Goal: Transaction & Acquisition: Purchase product/service

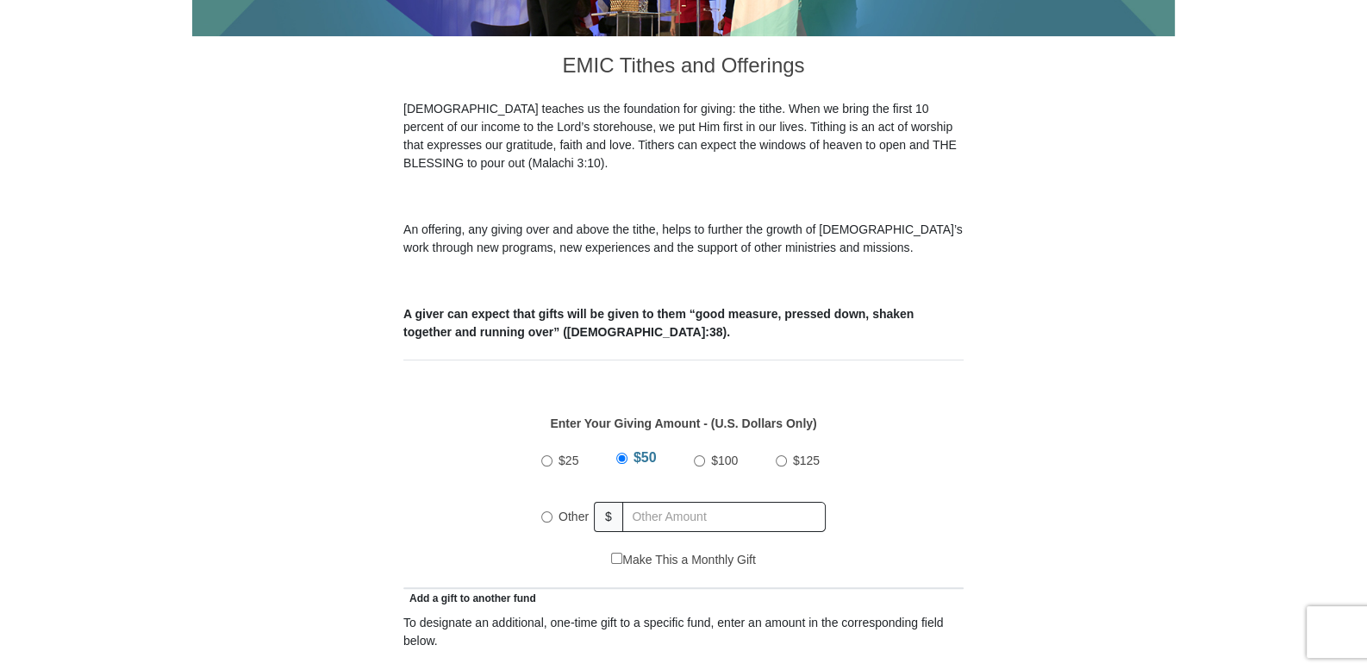
scroll to position [503, 0]
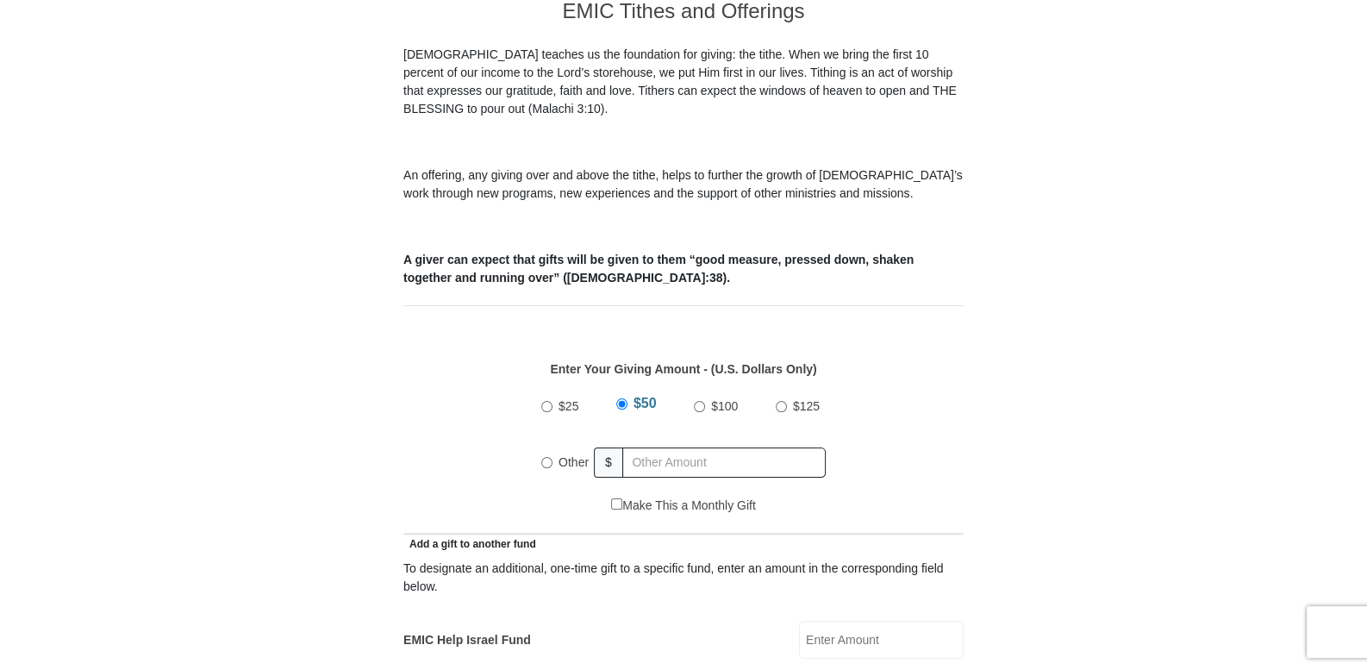
click at [545, 401] on input "$25" at bounding box center [546, 406] width 11 height 11
radio input "true"
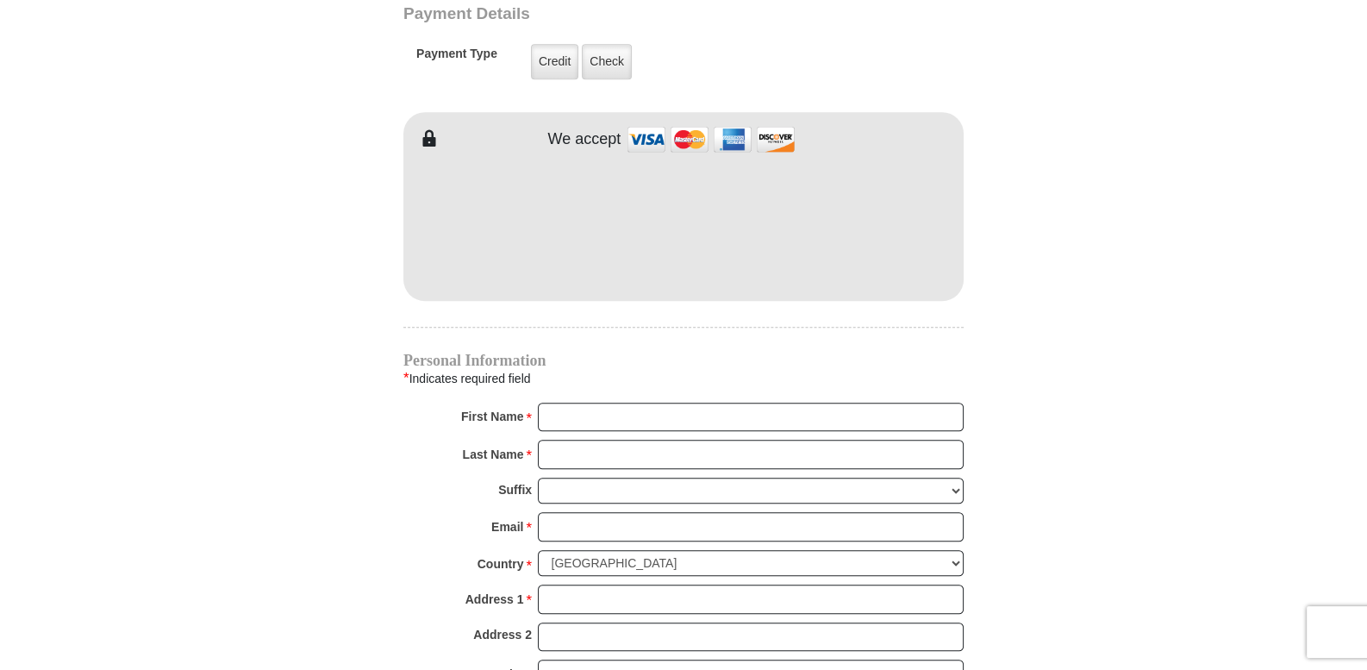
scroll to position [1436, 0]
click at [575, 401] on input "First Name *" at bounding box center [751, 415] width 426 height 29
type input "Emily"
type input "Bird"
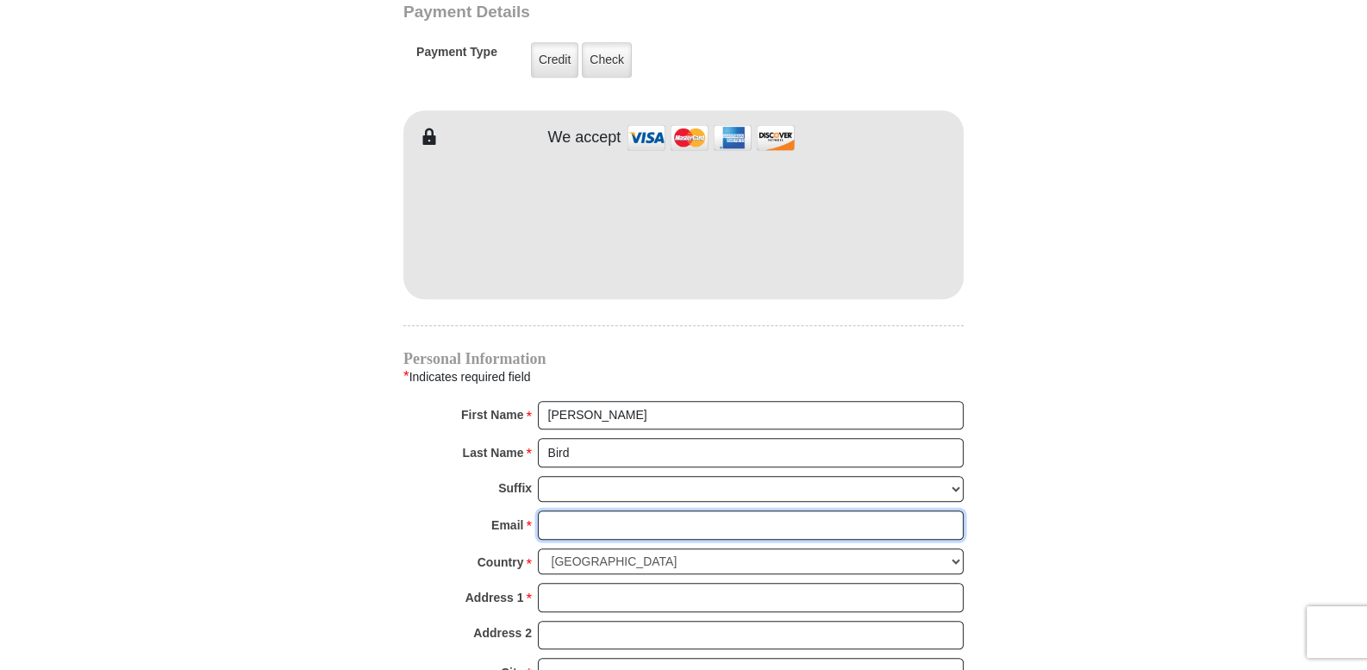
type input "bird2icn@gmail.com"
type input "573 W. Plaza Dr"
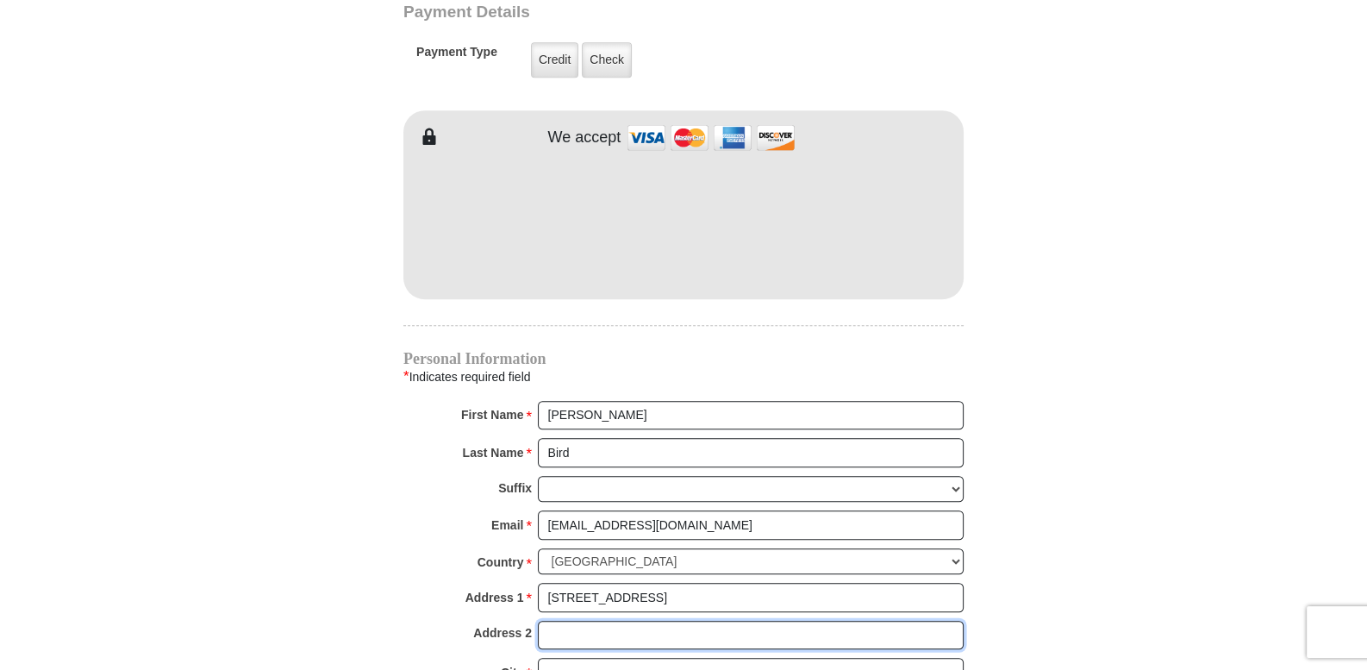
type input "735 West Plaza Drive"
type input "Marshall"
type input "5732893446"
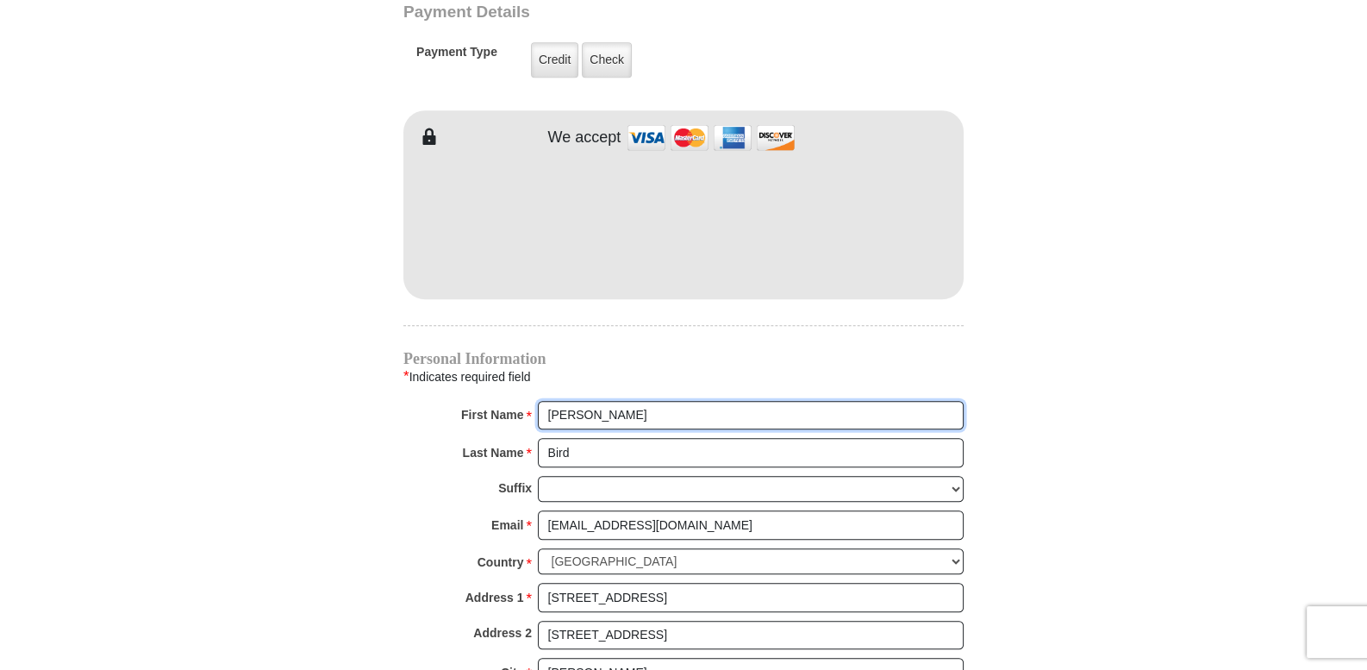
radio input "true"
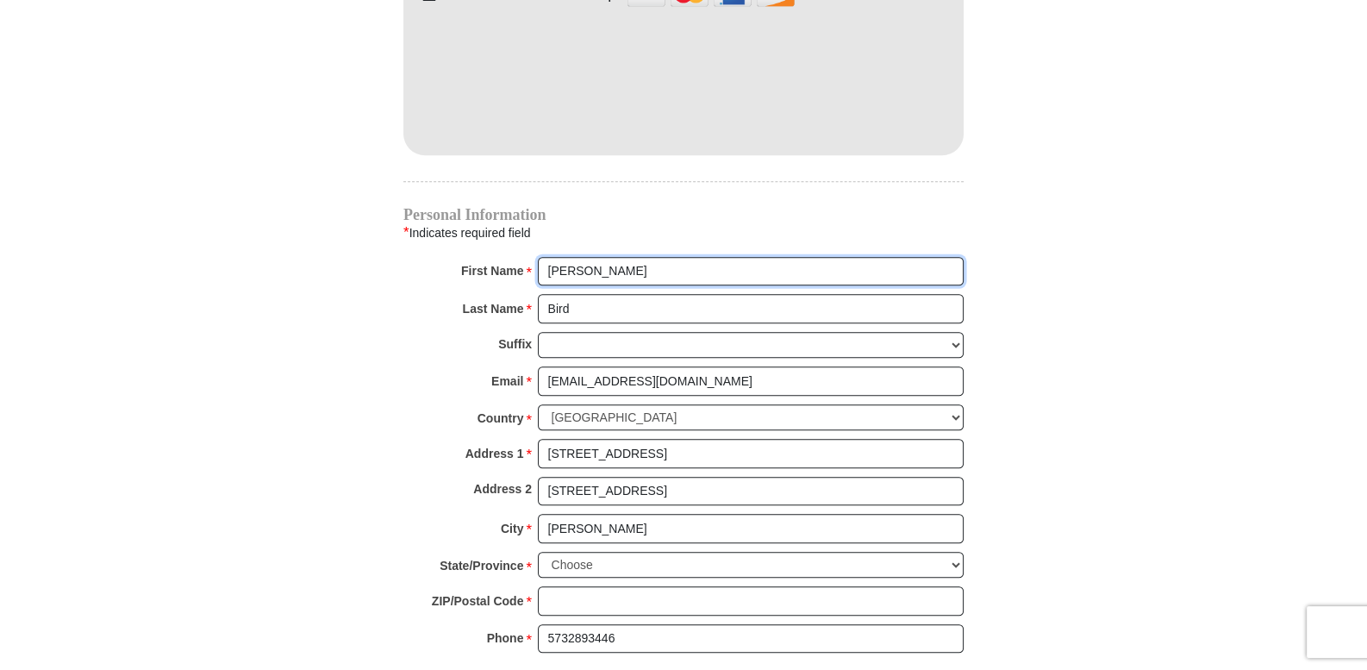
scroll to position [1651, 0]
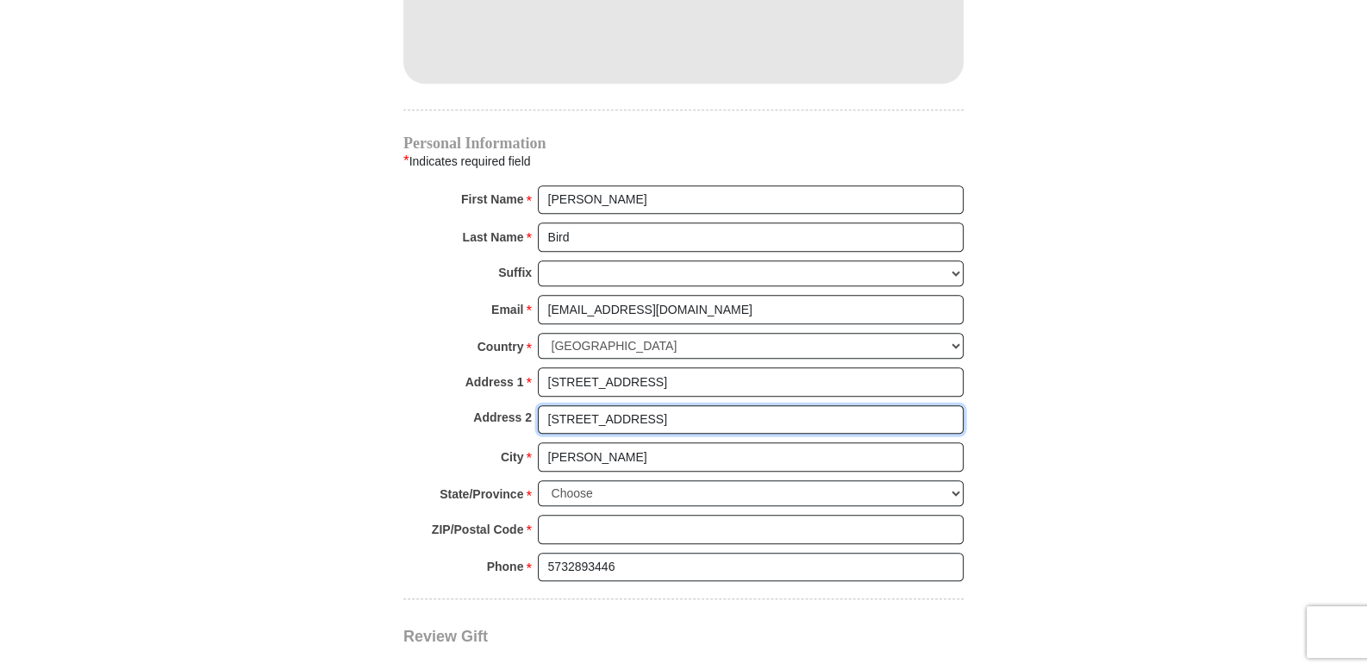
drag, startPoint x: 670, startPoint y: 396, endPoint x: 495, endPoint y: 414, distance: 175.9
click at [496, 414] on div "Address 2 735 West Plaza Drive" at bounding box center [683, 424] width 560 height 38
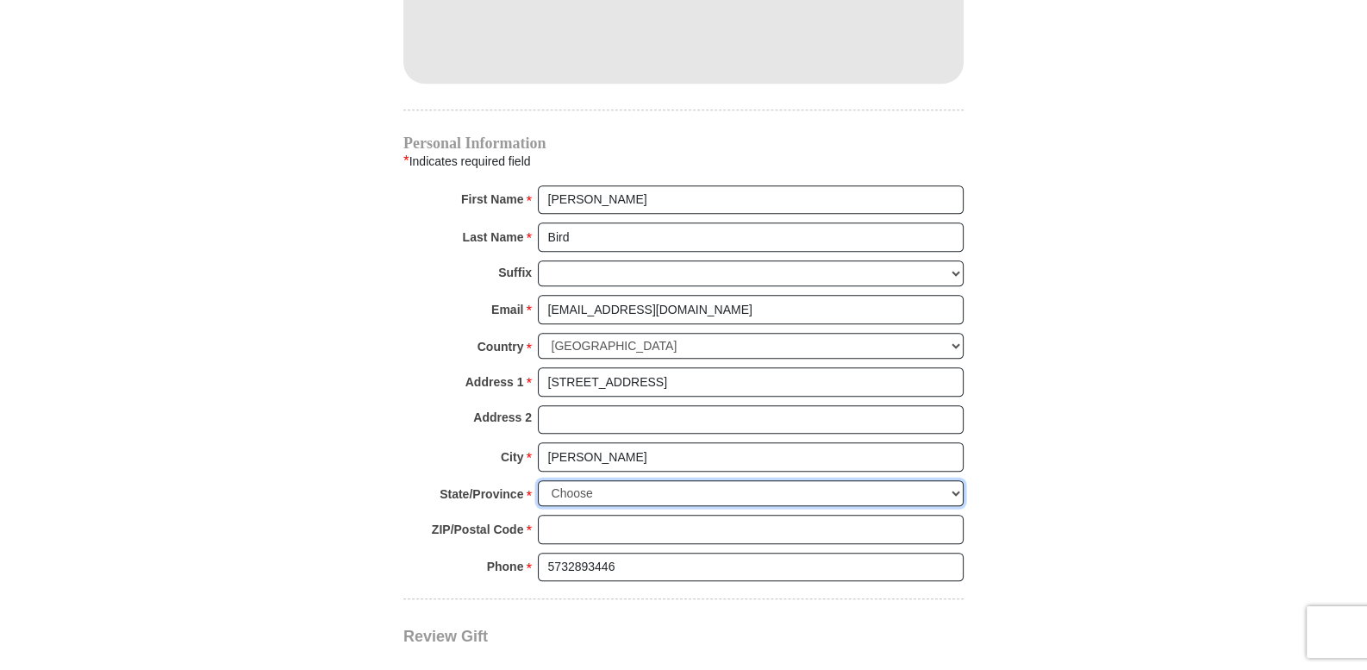
click at [958, 480] on select "Choose Alabama Alaska American Samoa Arizona Arkansas Armed Forces Americas Arm…" at bounding box center [751, 493] width 426 height 27
select select "MO"
click at [538, 480] on select "Choose Alabama Alaska American Samoa Arizona Arkansas Armed Forces Americas Arm…" at bounding box center [751, 493] width 426 height 27
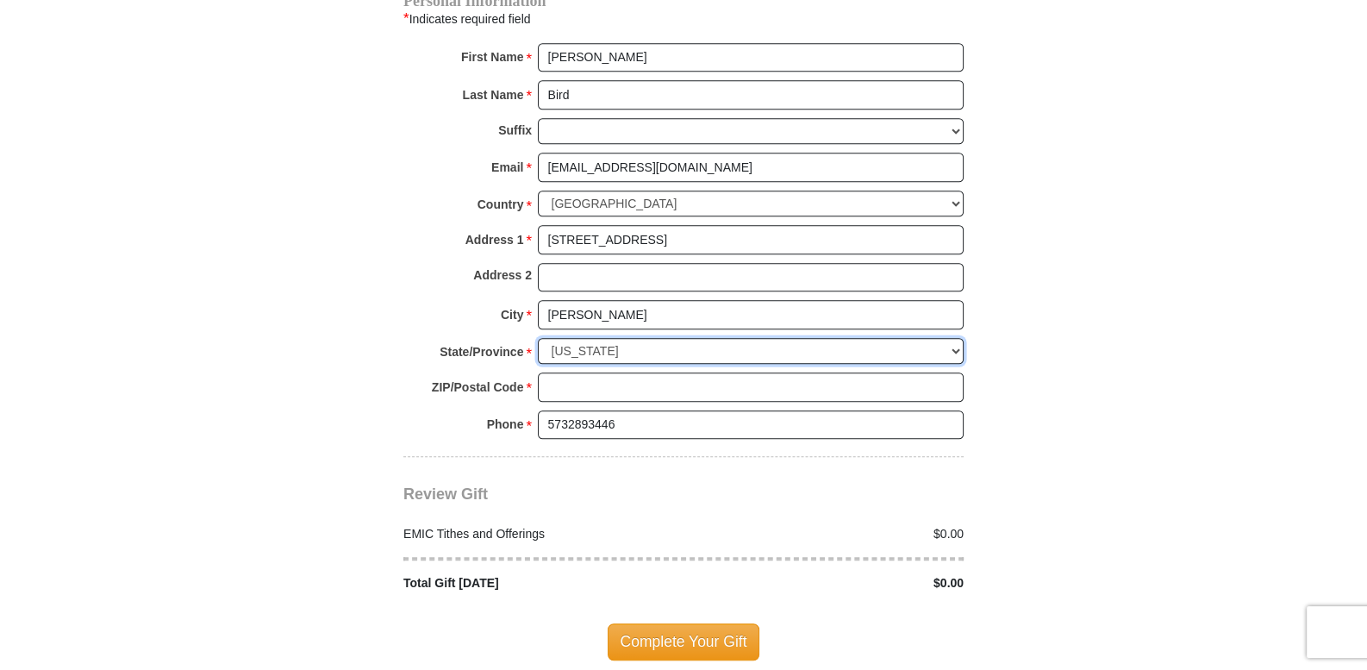
scroll to position [1795, 0]
click at [552, 371] on input "ZIP/Postal Code *" at bounding box center [751, 385] width 426 height 29
type input "65340"
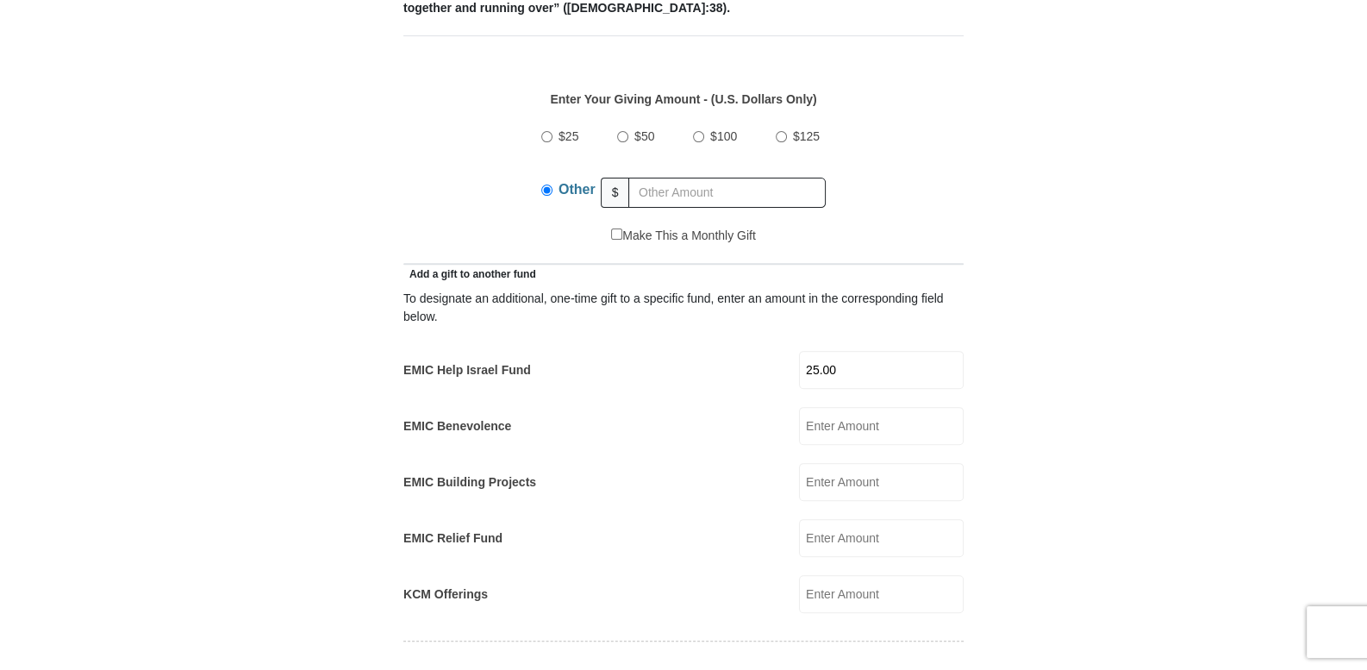
scroll to position [771, 0]
click at [849, 352] on input "25.00" at bounding box center [881, 371] width 165 height 38
type input "2"
click at [547, 132] on input "$25" at bounding box center [546, 137] width 11 height 11
radio input "true"
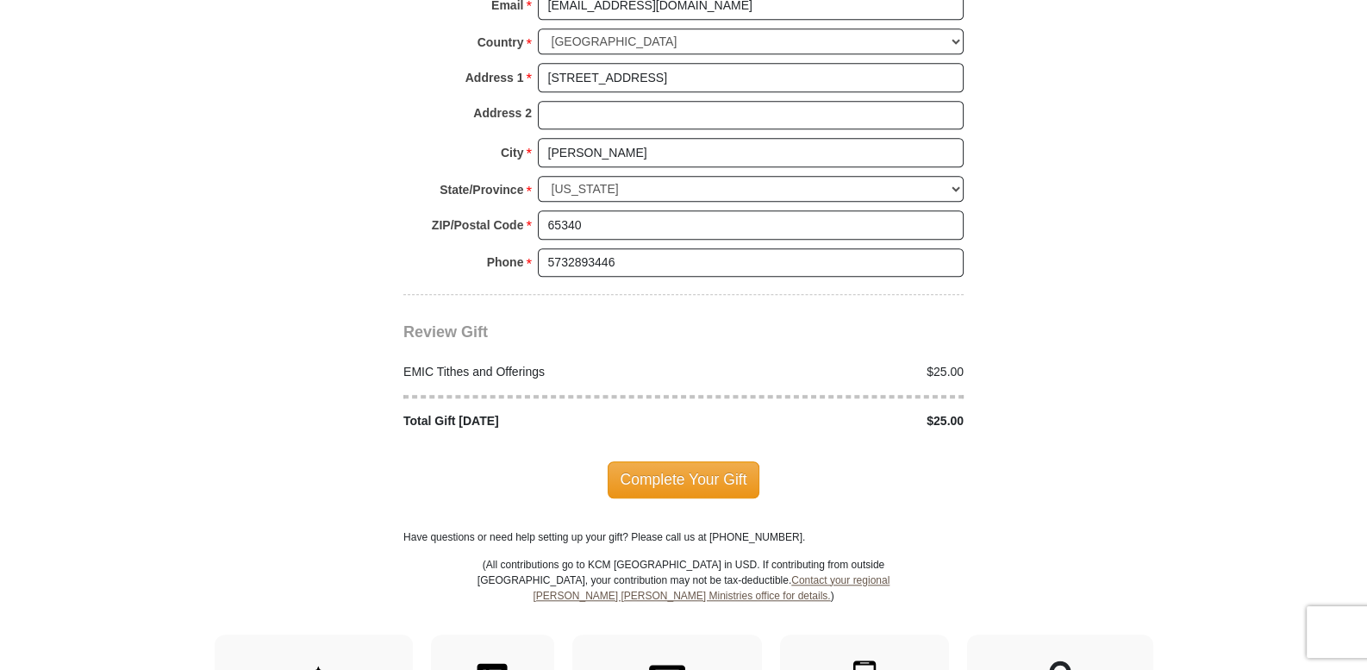
scroll to position [1993, 0]
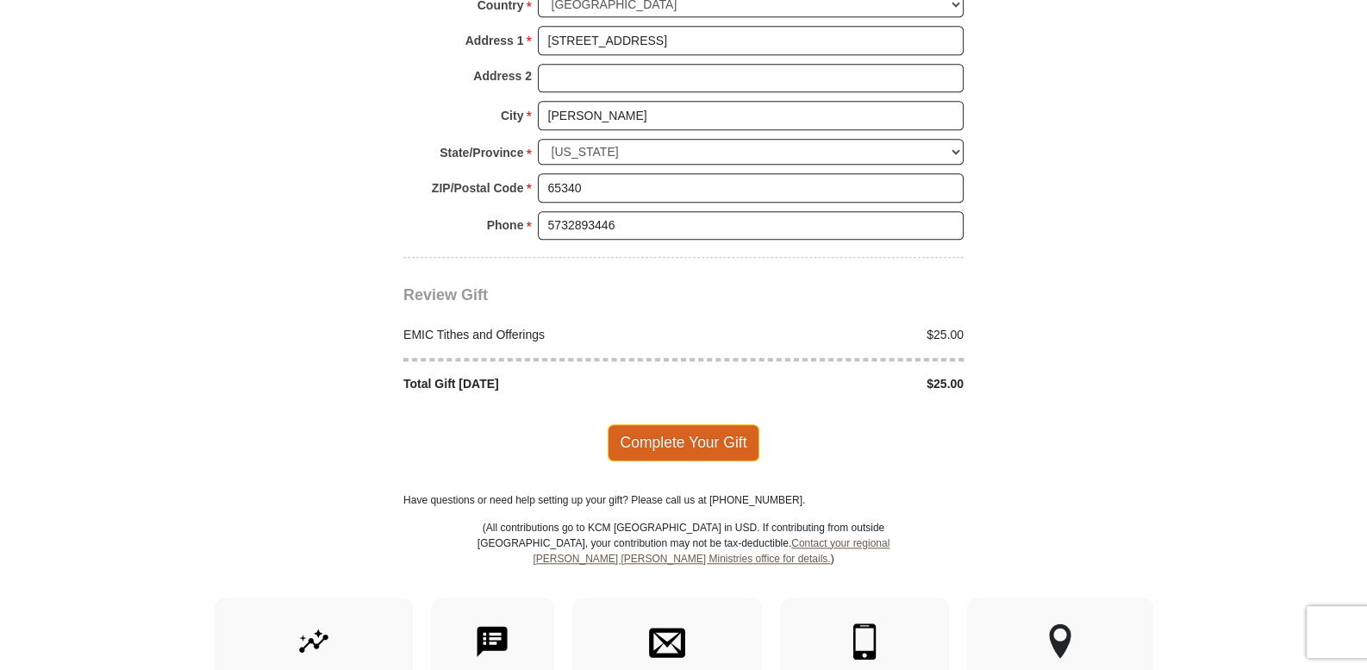
click at [697, 424] on span "Complete Your Gift" at bounding box center [684, 442] width 153 height 36
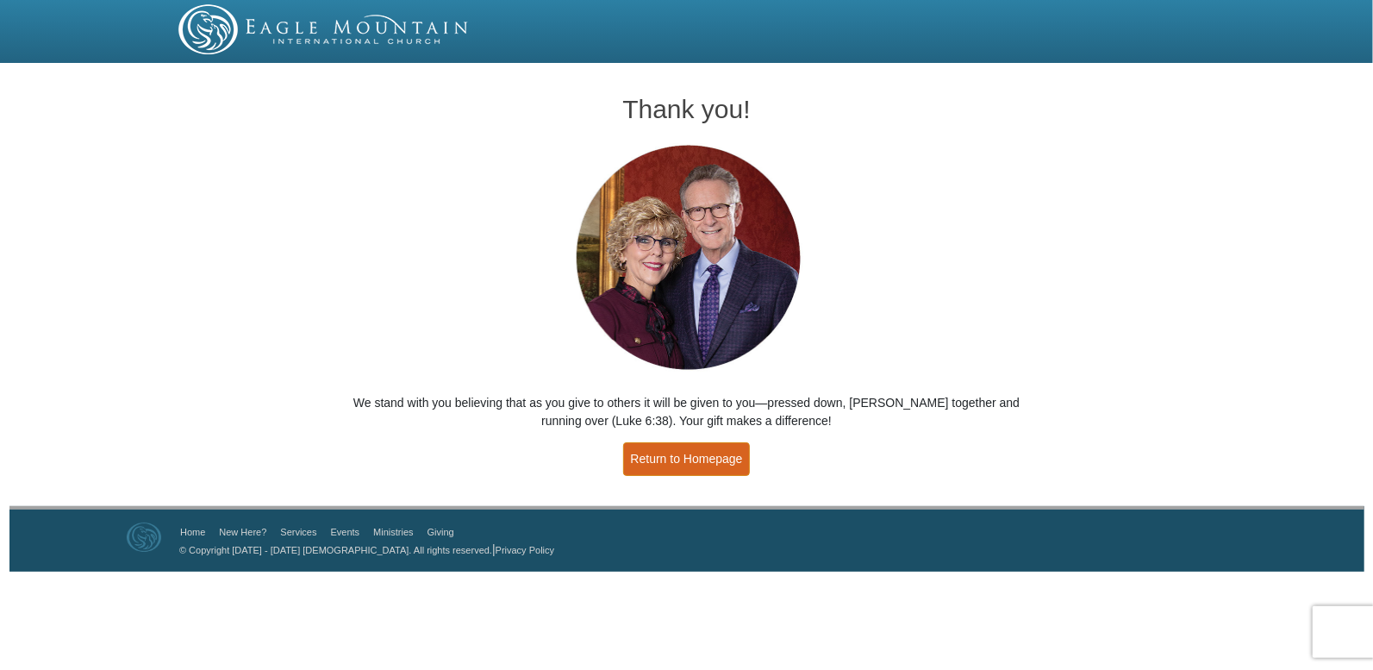
click at [678, 450] on link "Return to Homepage" at bounding box center [687, 459] width 128 height 34
